Goal: Transaction & Acquisition: Purchase product/service

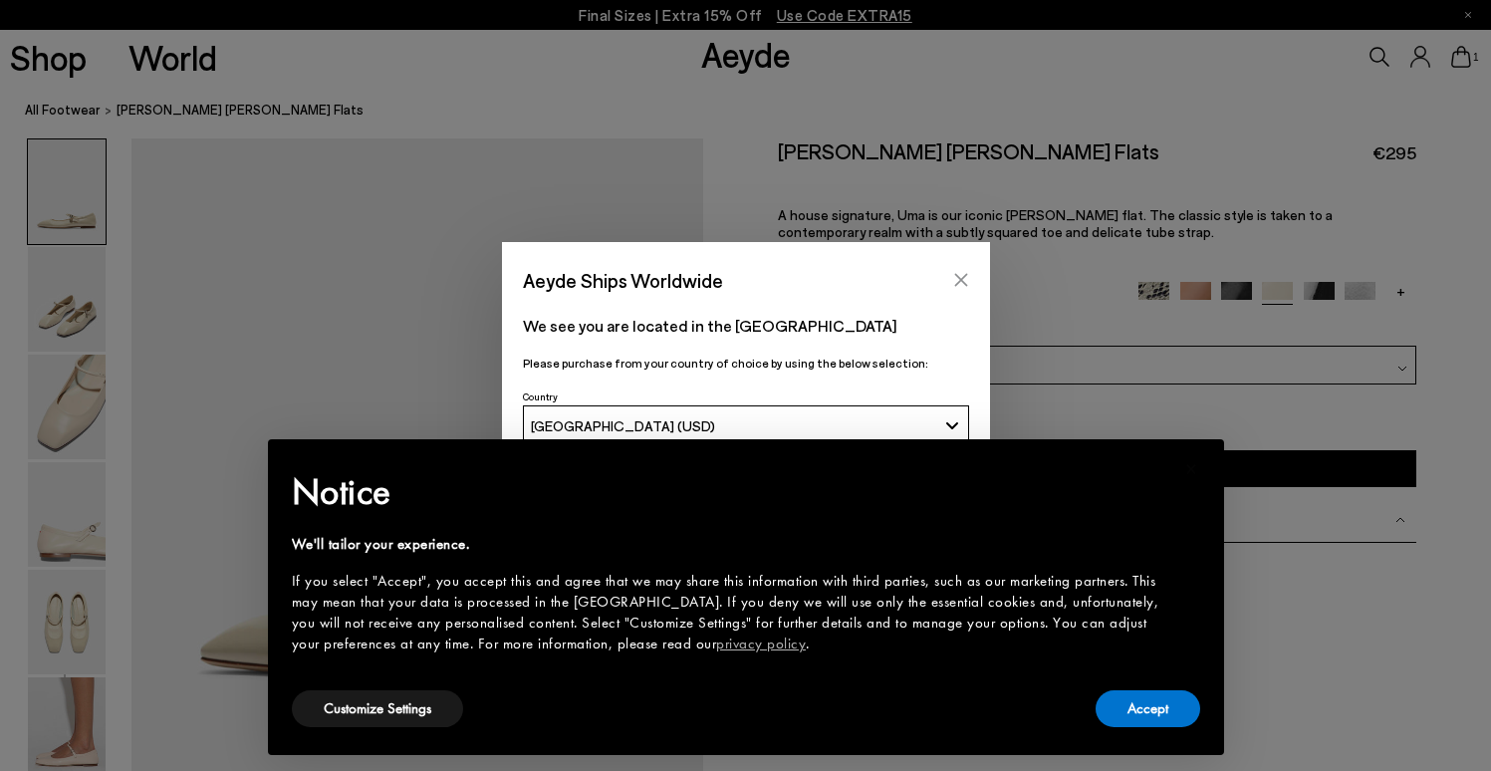
click at [960, 278] on icon "Close" at bounding box center [961, 280] width 16 height 16
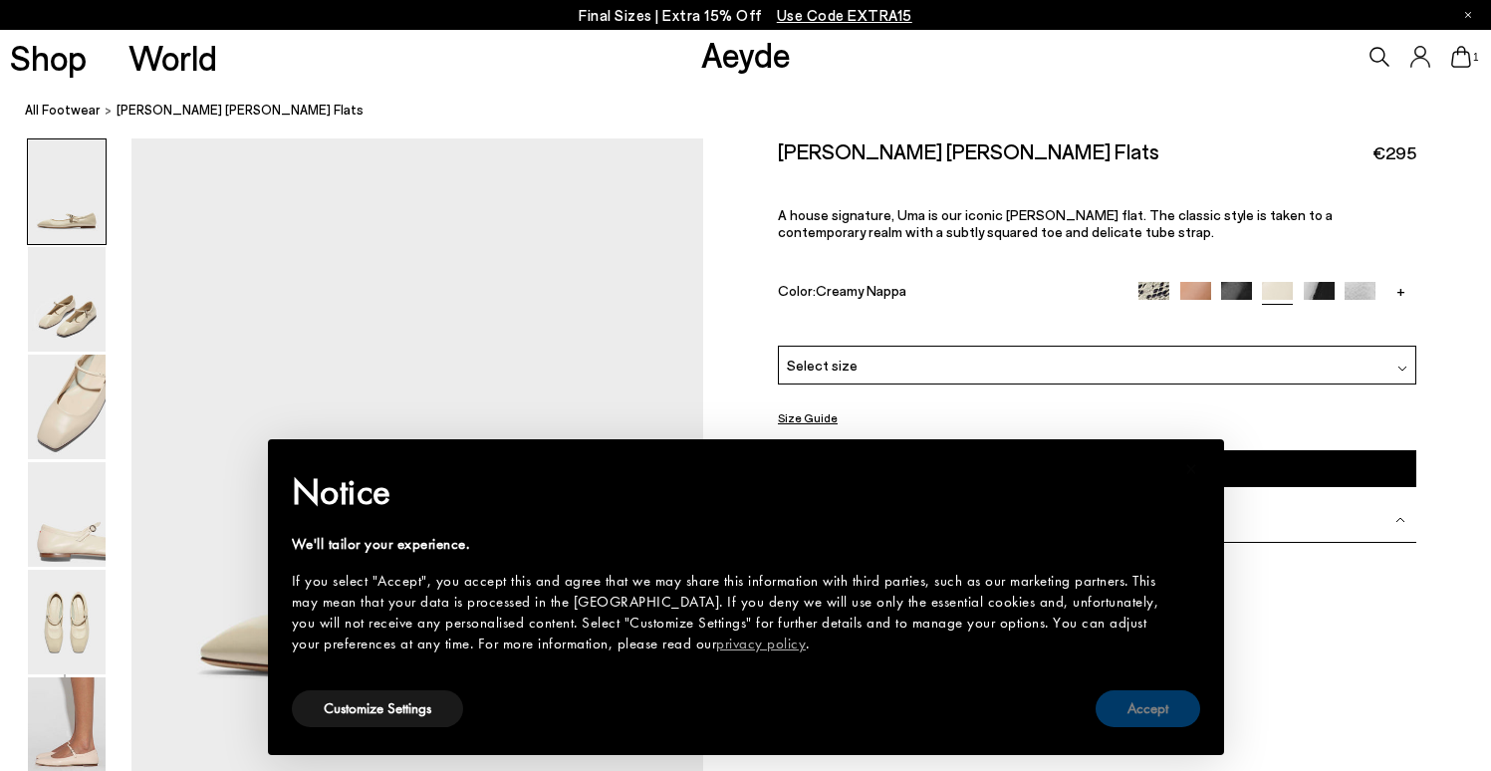
click at [1154, 717] on button "Accept" at bounding box center [1147, 708] width 105 height 37
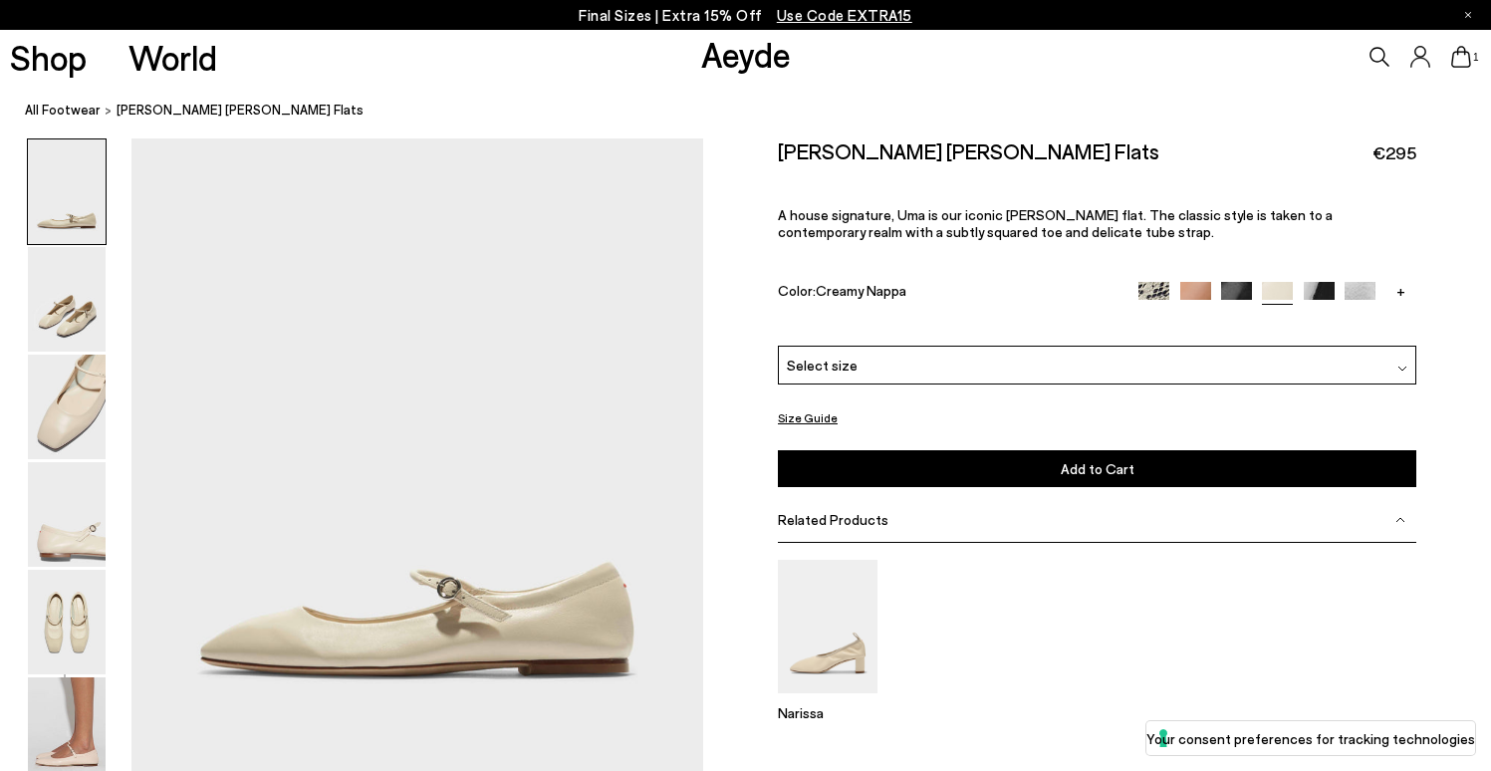
scroll to position [4, 0]
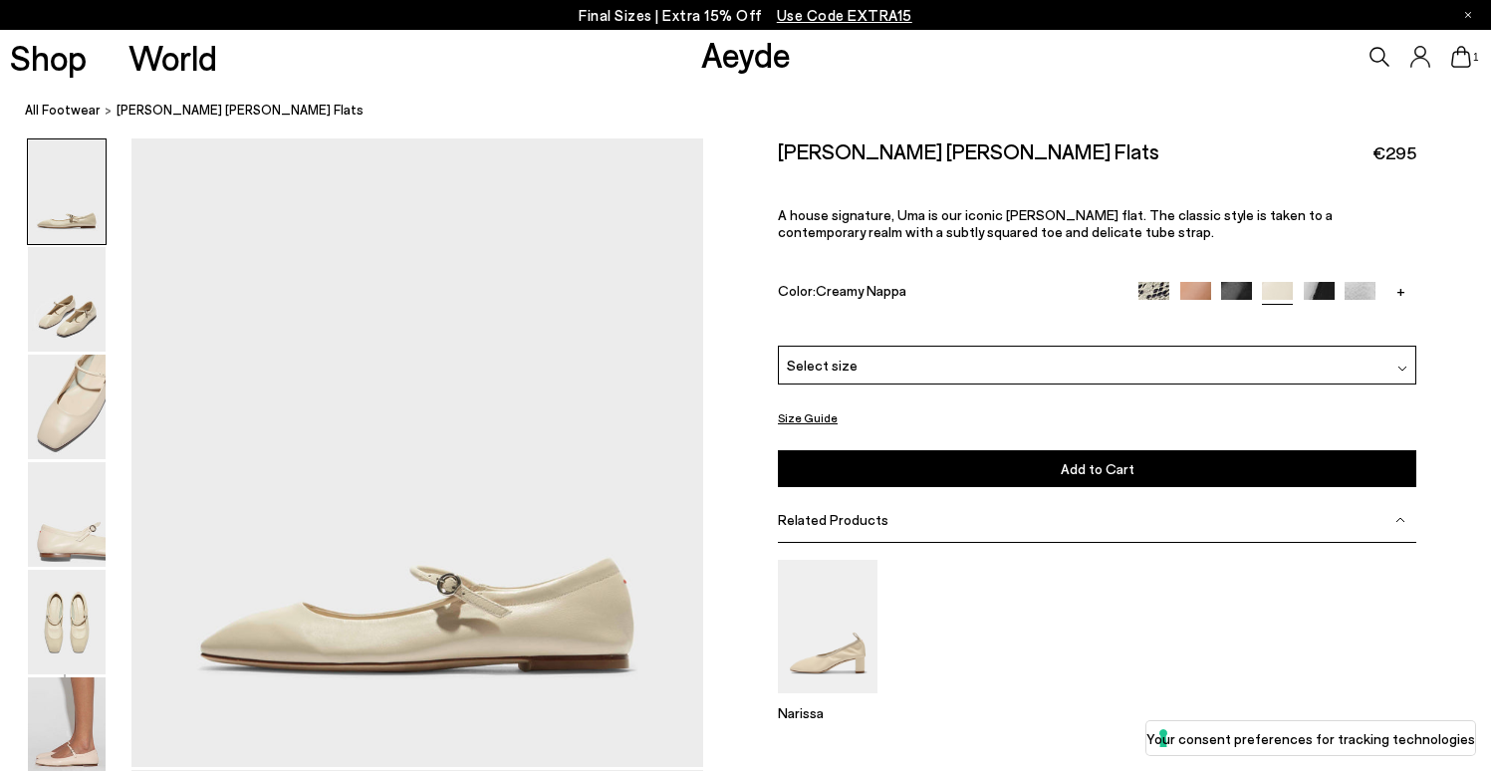
click at [1202, 282] on img at bounding box center [1195, 297] width 31 height 31
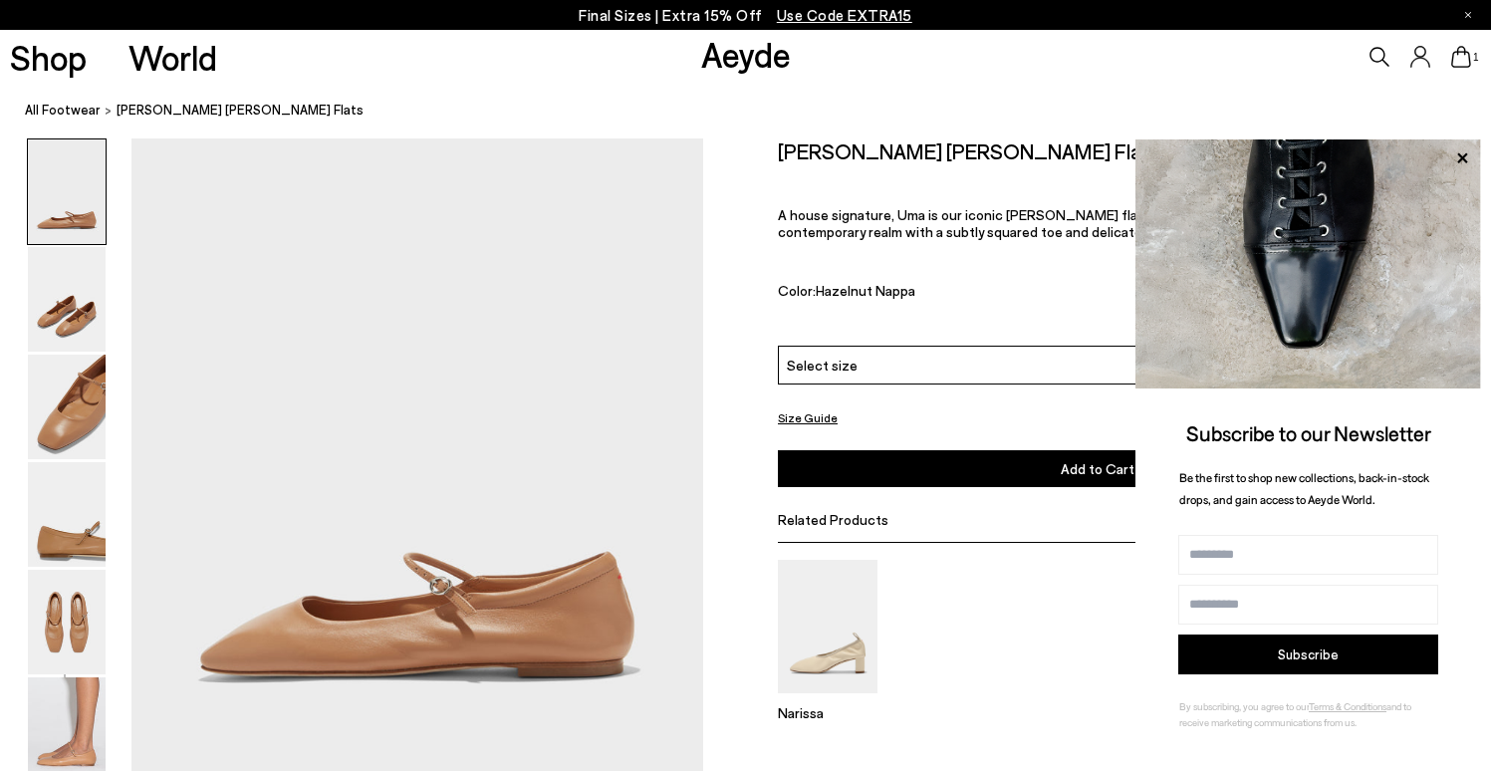
scroll to position [167, 0]
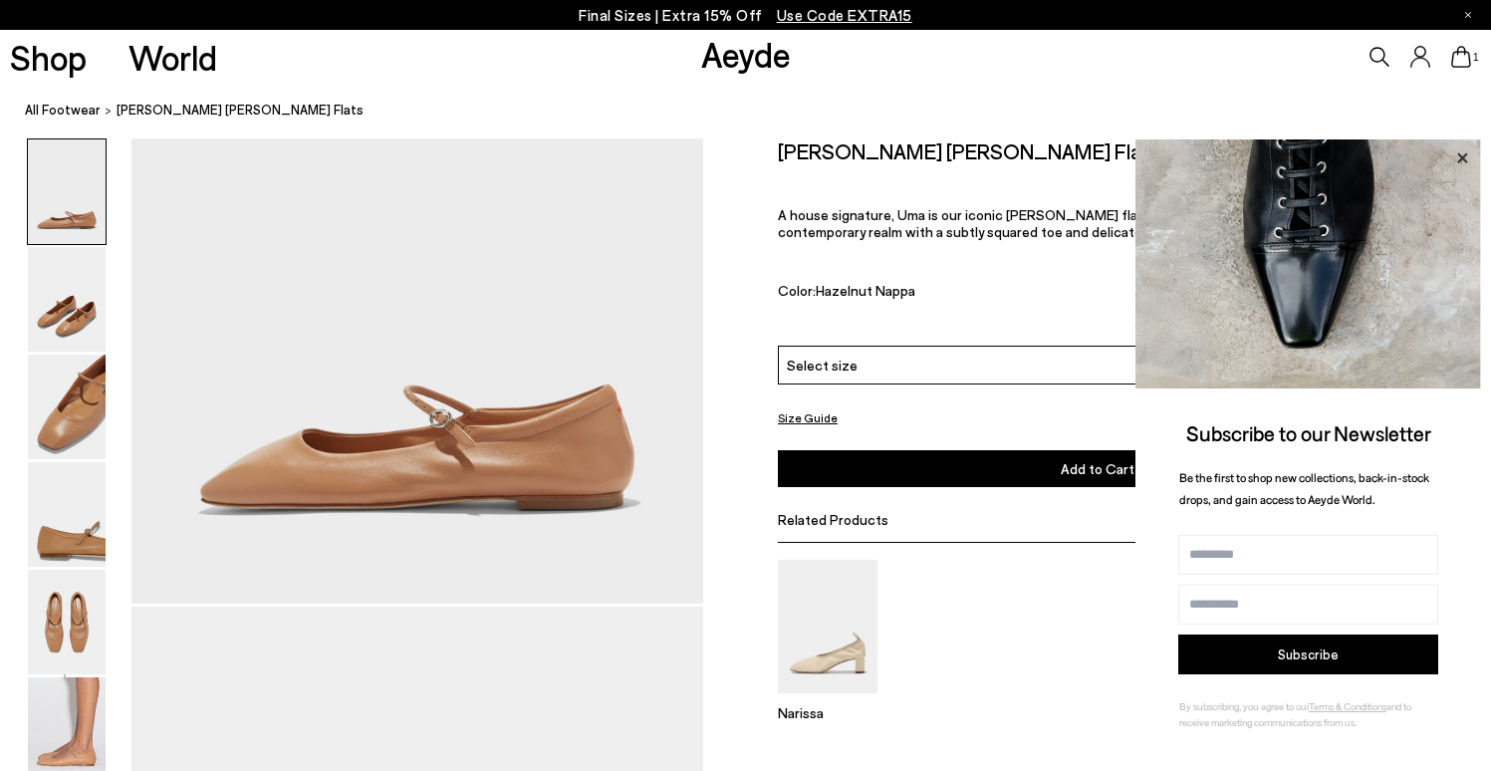
click at [1467, 162] on icon at bounding box center [1462, 157] width 10 height 10
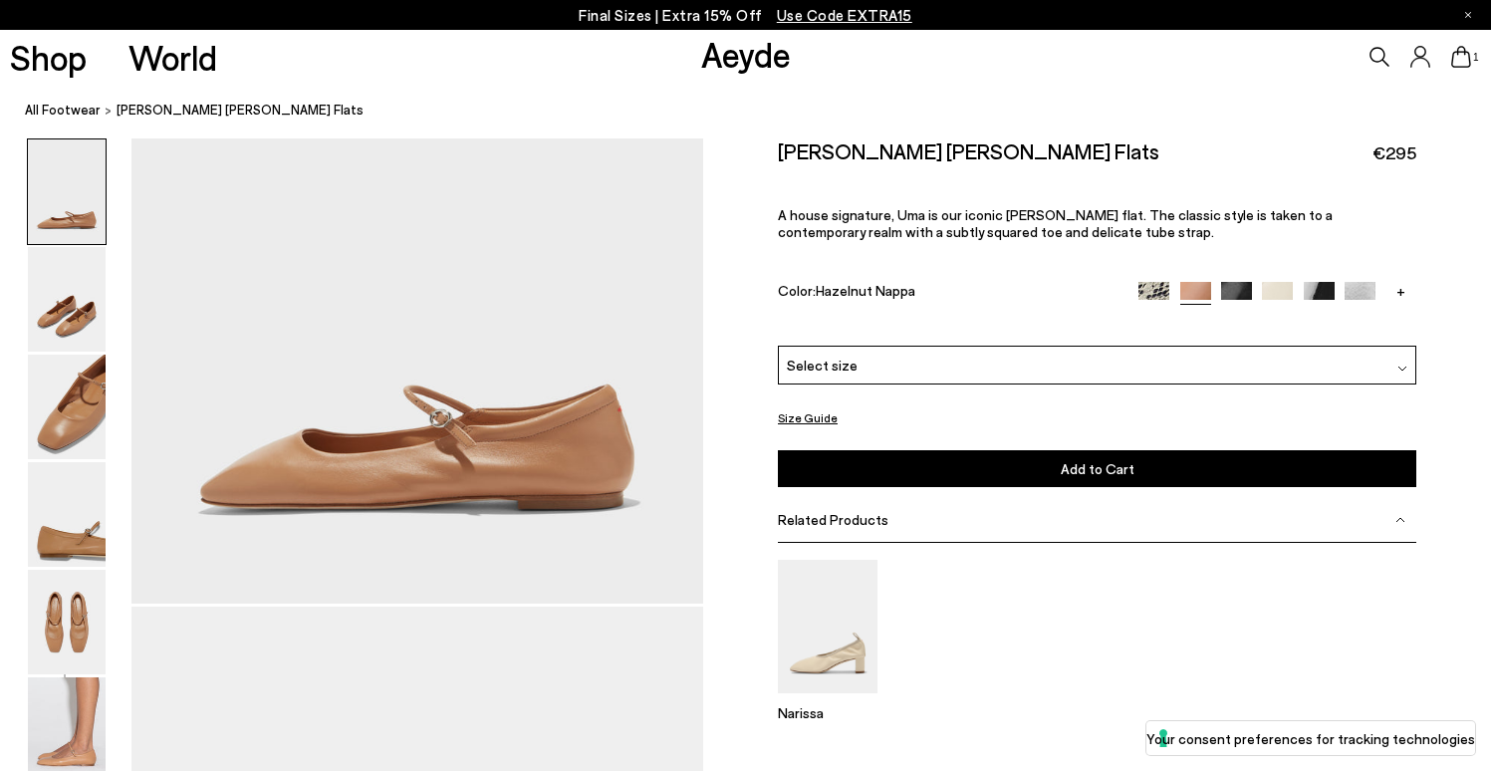
click at [1402, 282] on link "+" at bounding box center [1400, 291] width 31 height 18
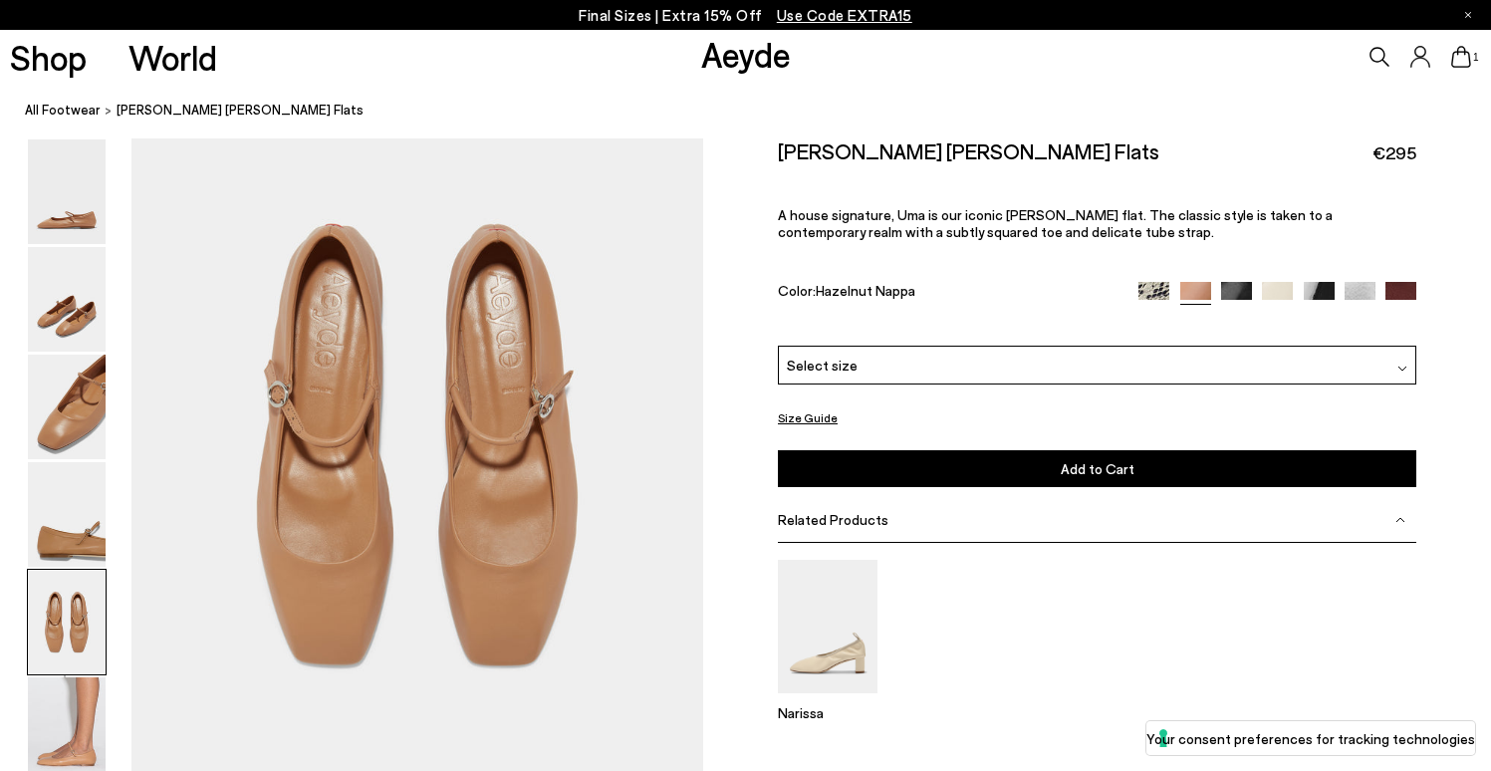
scroll to position [2297, 0]
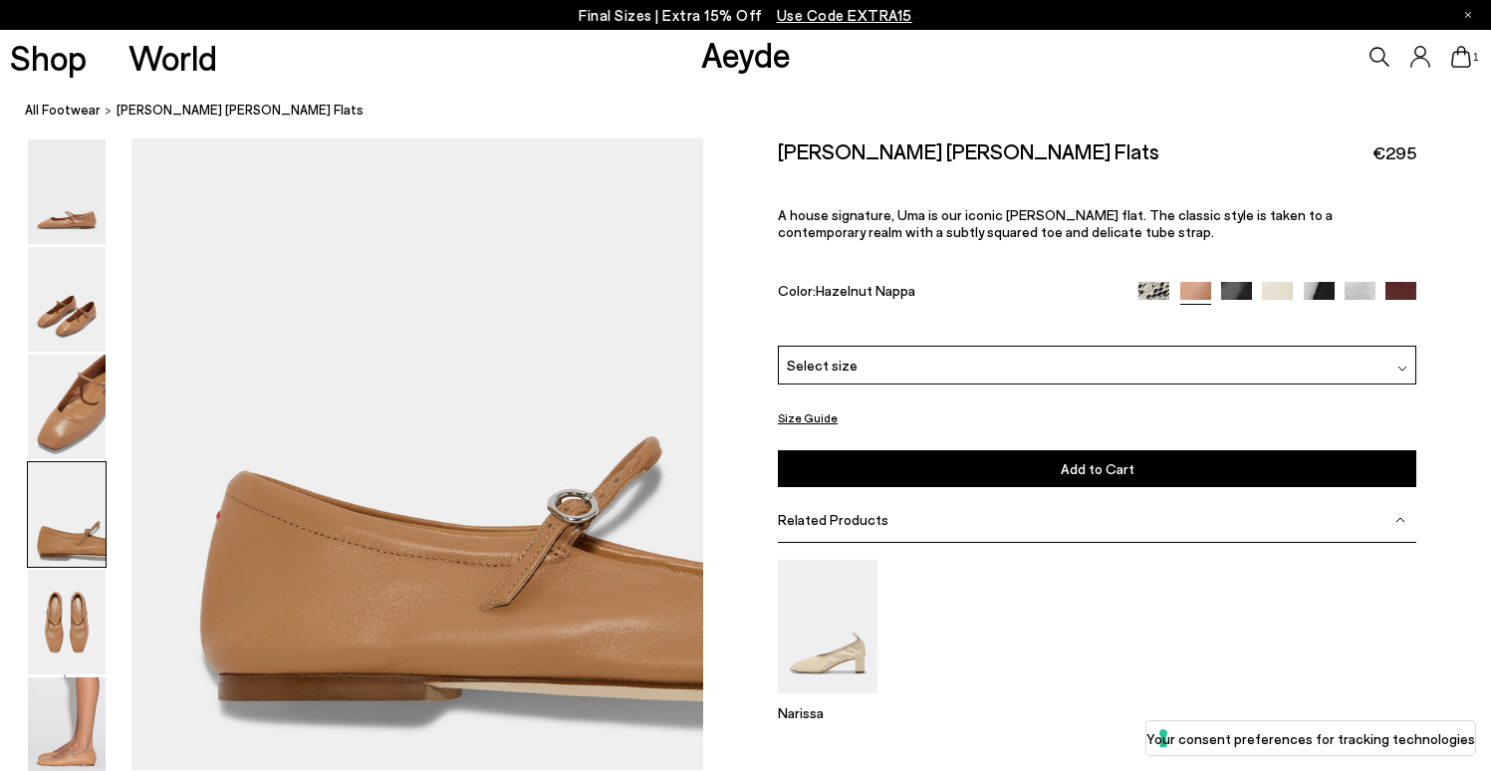
click at [1272, 282] on img at bounding box center [1277, 297] width 31 height 31
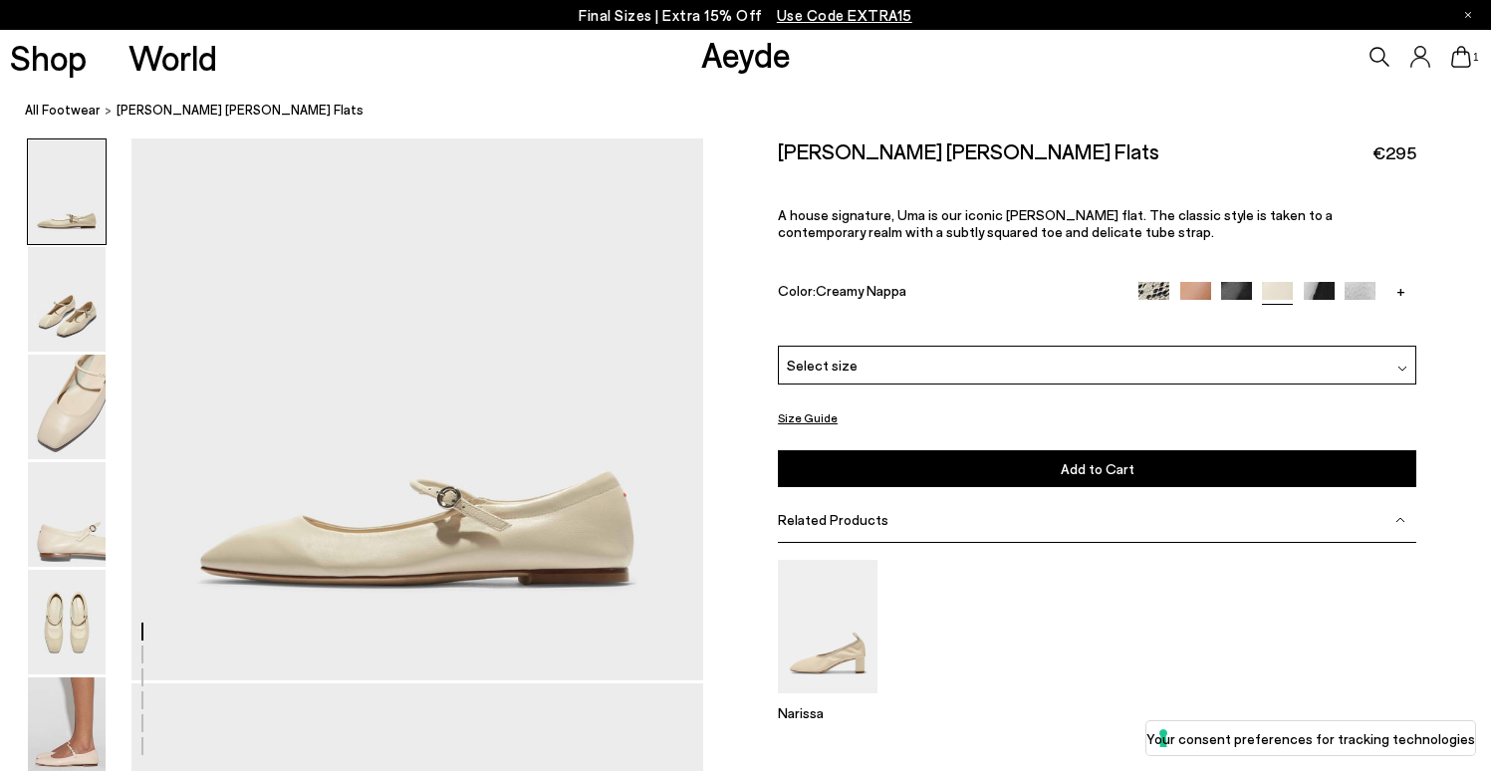
scroll to position [258, 0]
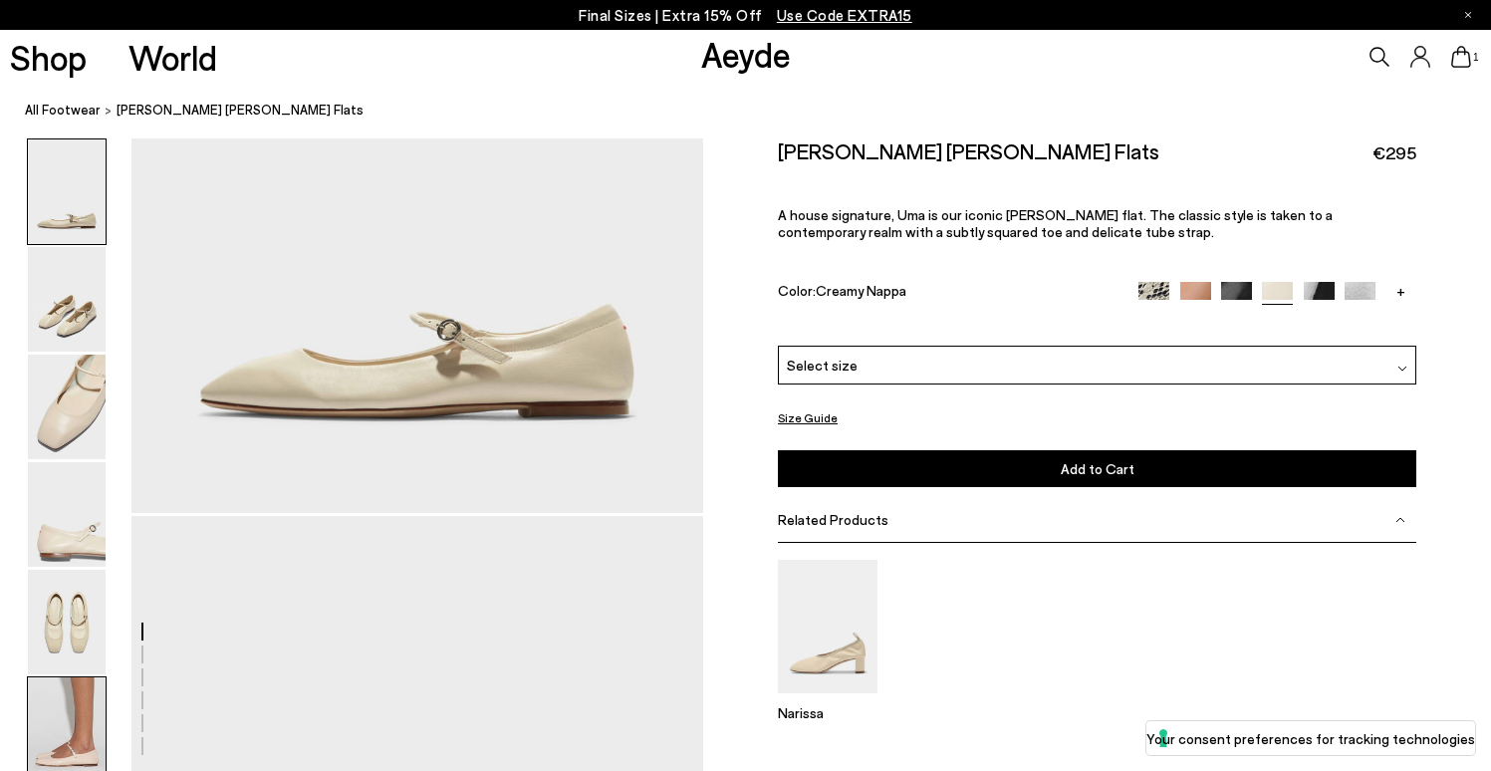
click at [91, 693] on img at bounding box center [67, 729] width 78 height 105
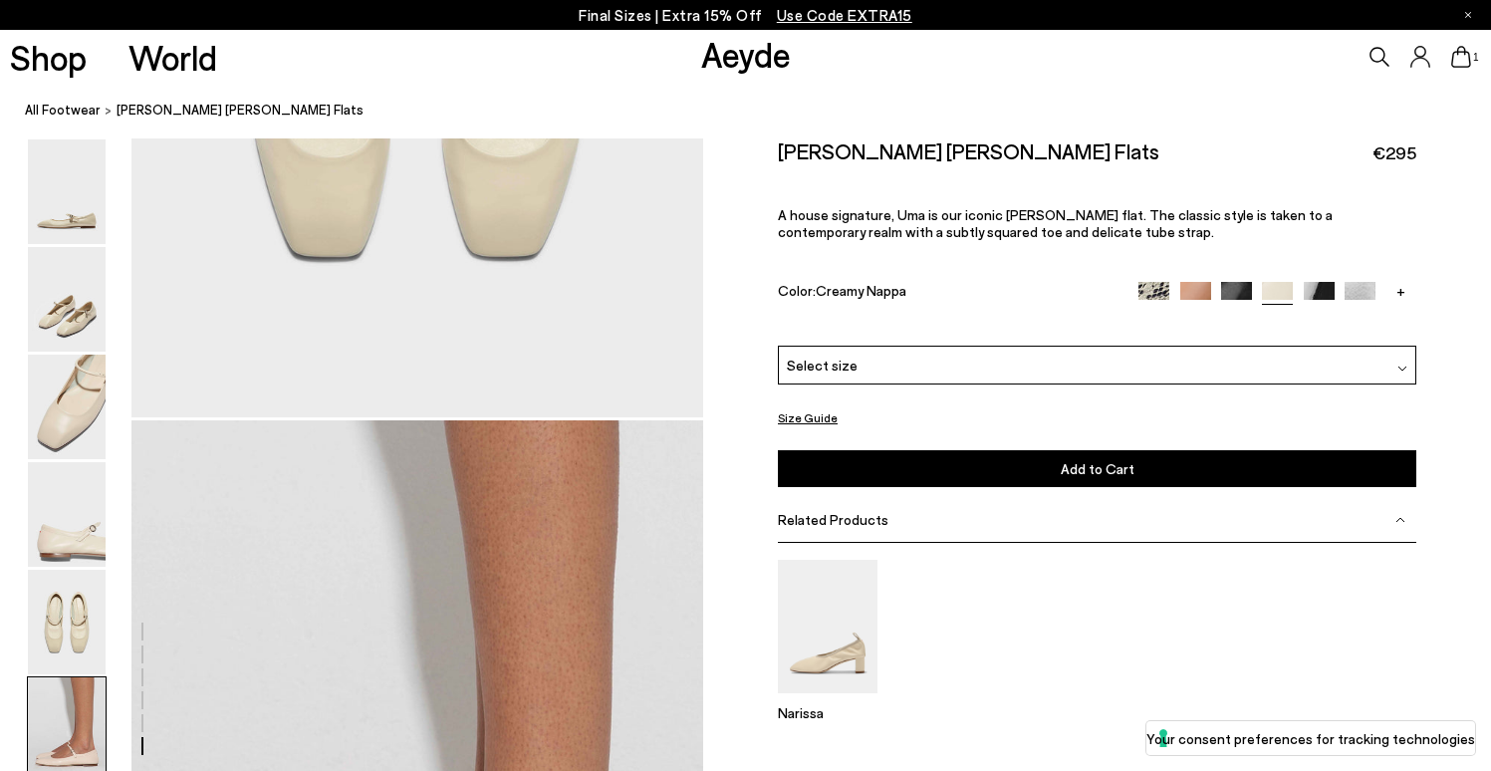
scroll to position [3834, 0]
